Goal: Task Accomplishment & Management: Manage account settings

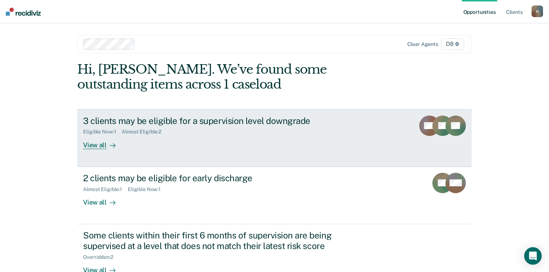
click at [96, 146] on div "View all" at bounding box center [103, 142] width 41 height 14
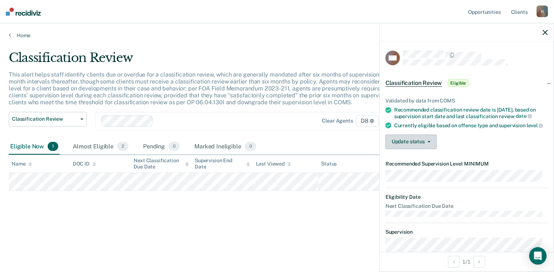
click at [432, 149] on button "Update status" at bounding box center [411, 141] width 51 height 15
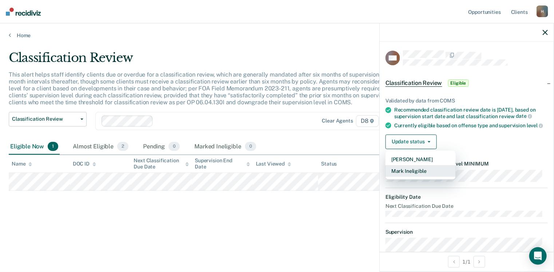
click at [422, 177] on button "Mark Ineligible" at bounding box center [421, 171] width 70 height 12
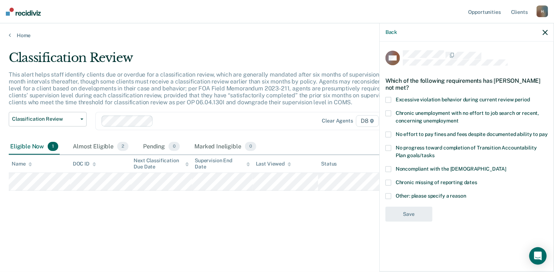
click at [386, 194] on span at bounding box center [389, 196] width 6 height 6
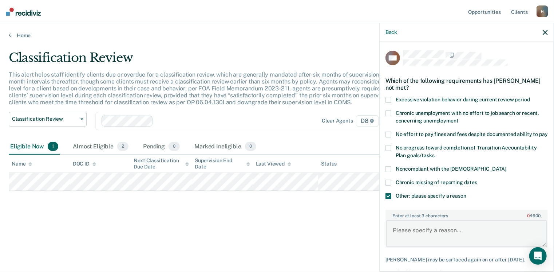
click at [408, 234] on textarea "Enter at least 3 characters 0 / 1600" at bounding box center [466, 233] width 161 height 27
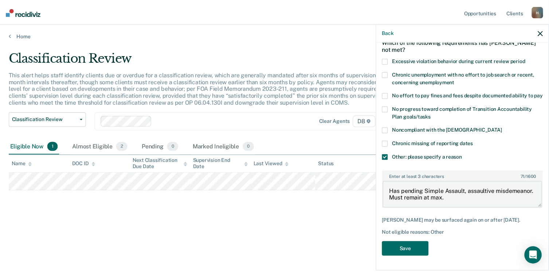
scroll to position [51, 0]
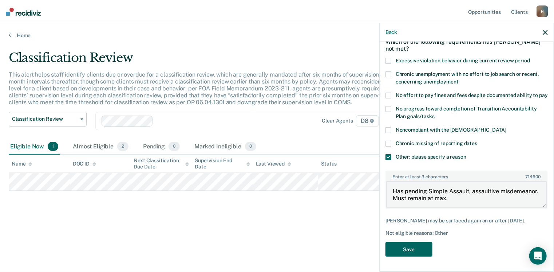
type textarea "Has pending Simple Assault, assaultive misdemeanor. Must remain at max."
click at [418, 255] on button "Save" at bounding box center [409, 249] width 47 height 15
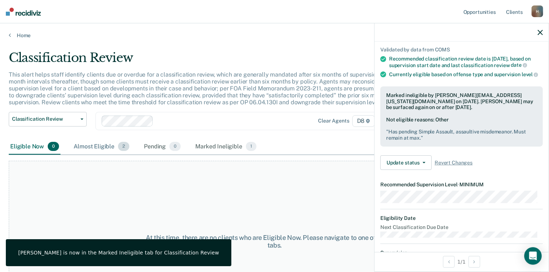
click at [107, 145] on div "Almost Eligible 2" at bounding box center [101, 147] width 59 height 16
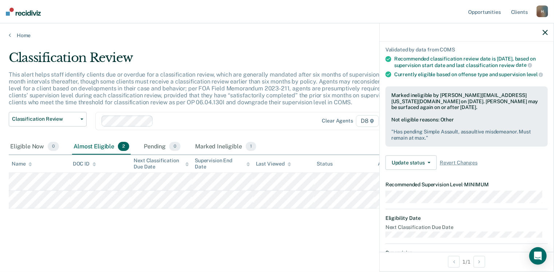
click at [543, 13] on div "H" at bounding box center [543, 11] width 12 height 12
drag, startPoint x: 455, startPoint y: 35, endPoint x: 486, endPoint y: 30, distance: 31.7
click at [471, 31] on div at bounding box center [467, 32] width 174 height 18
click at [545, 32] on icon "button" at bounding box center [545, 32] width 5 height 5
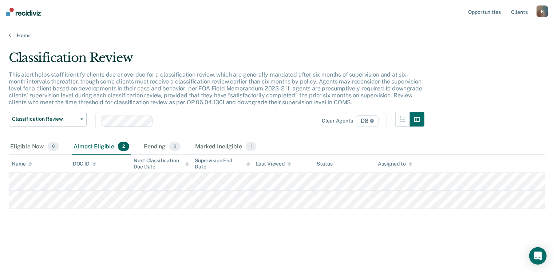
click at [544, 9] on div "H" at bounding box center [543, 11] width 12 height 12
click at [485, 13] on link "Opportunities" at bounding box center [484, 11] width 35 height 23
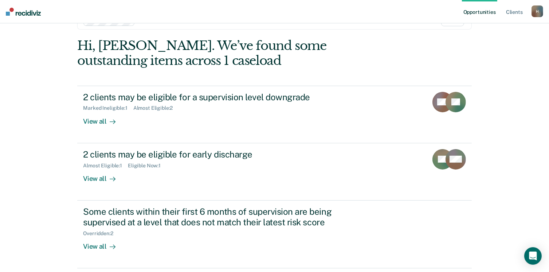
scroll to position [36, 0]
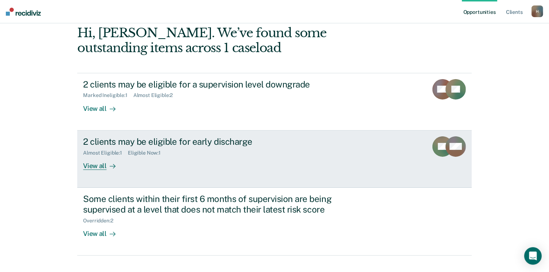
click at [150, 141] on div "2 clients may be eligible for early discharge" at bounding box center [211, 141] width 256 height 11
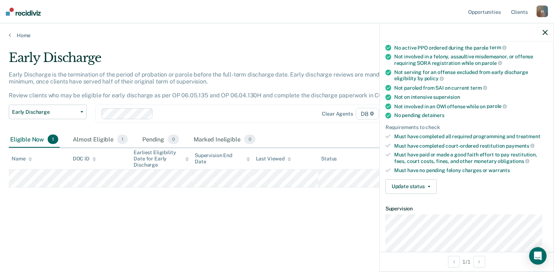
scroll to position [109, 0]
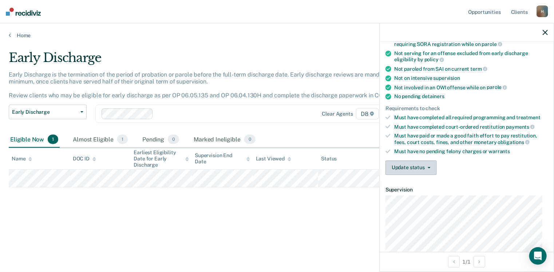
click at [406, 163] on button "Update status" at bounding box center [411, 167] width 51 height 15
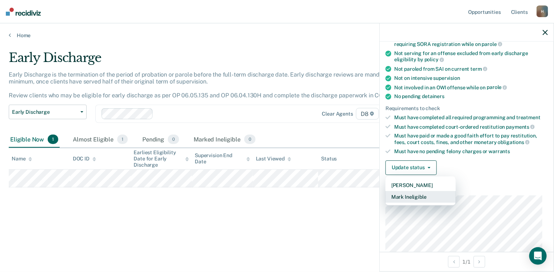
click at [413, 194] on button "Mark Ineligible" at bounding box center [421, 197] width 70 height 12
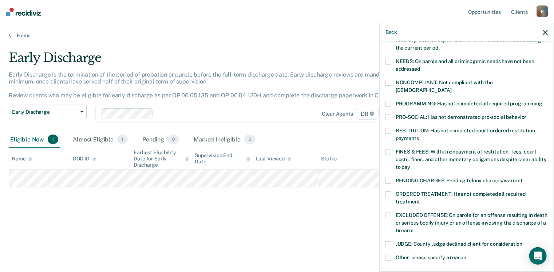
click at [389, 59] on span at bounding box center [389, 62] width 6 height 6
click at [388, 84] on span at bounding box center [389, 83] width 6 height 6
click at [388, 114] on span at bounding box center [389, 117] width 6 height 6
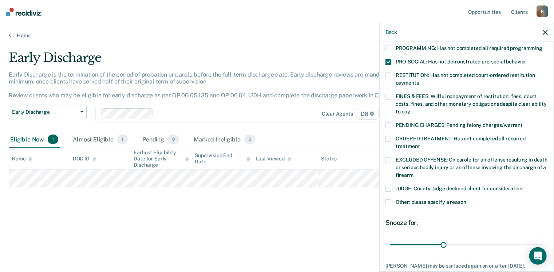
scroll to position [182, 0]
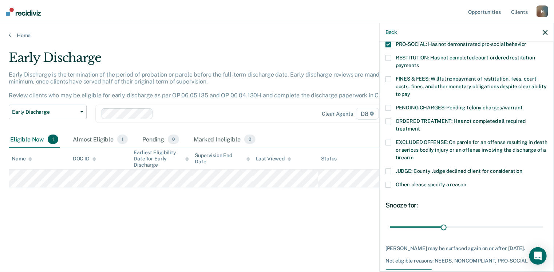
click at [389, 130] on div "ORDERED TREATMENT: Has not completed all required treatment" at bounding box center [467, 128] width 162 height 21
click at [389, 139] on span at bounding box center [389, 142] width 6 height 6
click at [387, 118] on span at bounding box center [389, 121] width 6 height 6
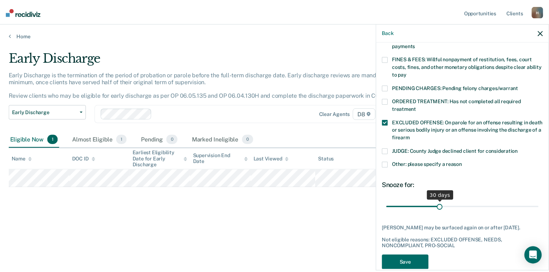
scroll to position [213, 0]
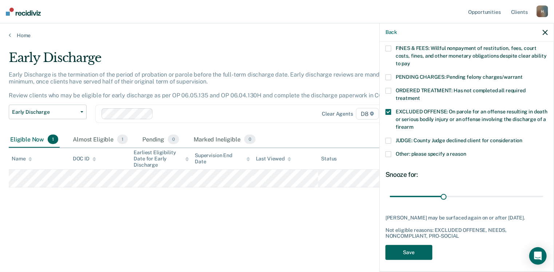
click at [403, 249] on button "Save" at bounding box center [409, 252] width 47 height 15
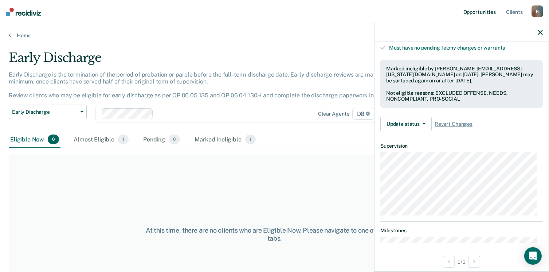
click at [484, 14] on link "Opportunities" at bounding box center [479, 11] width 35 height 23
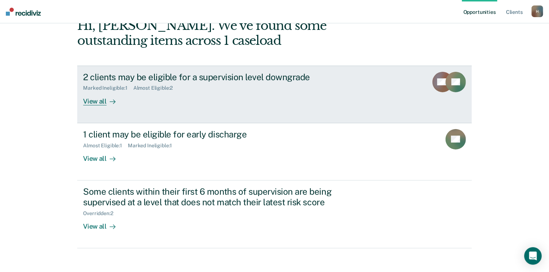
scroll to position [48, 0]
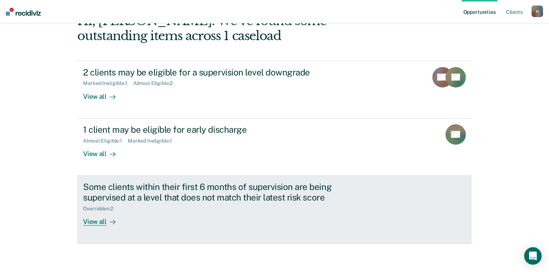
click at [91, 222] on div "View all" at bounding box center [103, 218] width 41 height 14
